Goal: Transaction & Acquisition: Purchase product/service

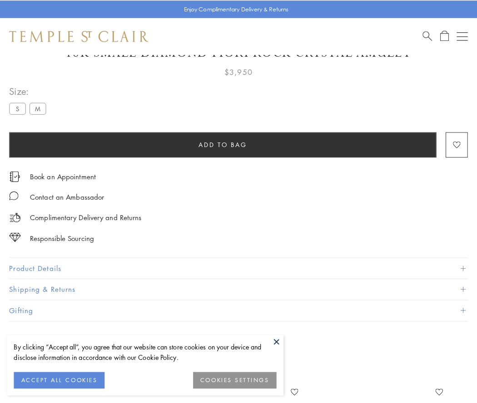
scroll to position [46, 0]
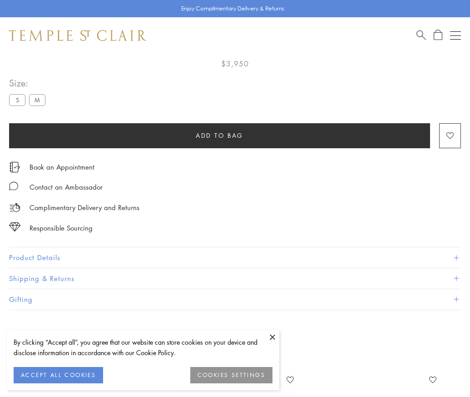
click at [219, 135] on span "Add to bag" at bounding box center [220, 135] width 48 height 10
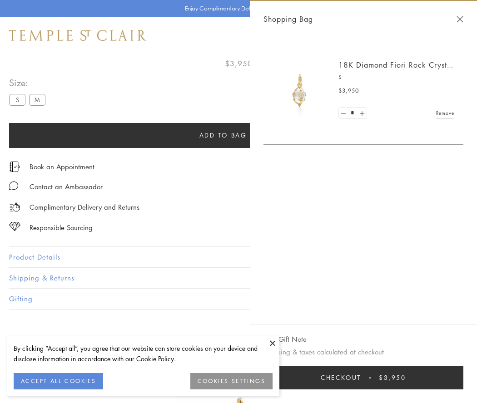
click at [363, 378] on button "Checkout $3,950" at bounding box center [363, 378] width 200 height 24
